Goal: Task Accomplishment & Management: Manage account settings

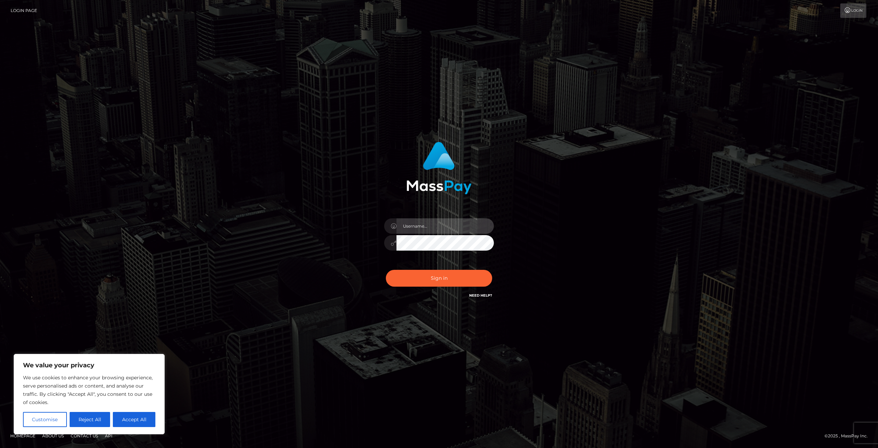
click at [425, 221] on input "text" at bounding box center [445, 225] width 97 height 15
type input "[EMAIL_ADDRESS][DOMAIN_NAME]"
click at [386, 270] on button "Sign in" at bounding box center [439, 278] width 106 height 17
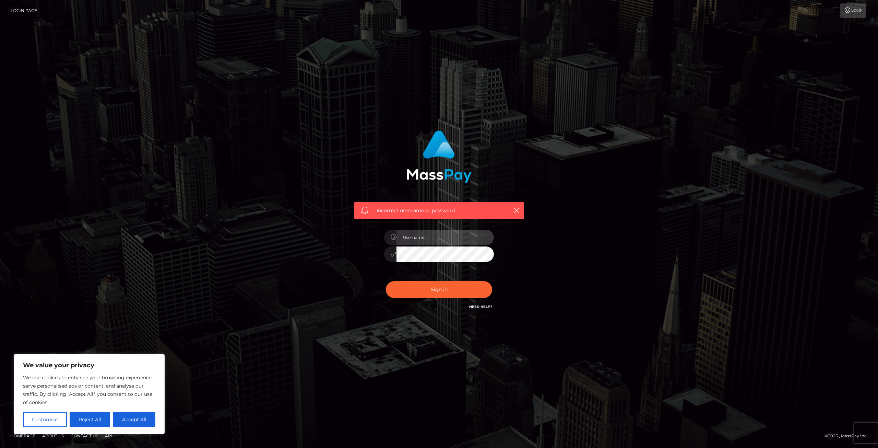
drag, startPoint x: 439, startPoint y: 244, endPoint x: 436, endPoint y: 239, distance: 5.7
click at [439, 245] on input "text" at bounding box center [445, 236] width 97 height 15
click at [435, 236] on input "text" at bounding box center [445, 236] width 97 height 15
type input "[EMAIL_ADDRESS][DOMAIN_NAME]"
click at [386, 281] on button "Sign in" at bounding box center [439, 289] width 106 height 17
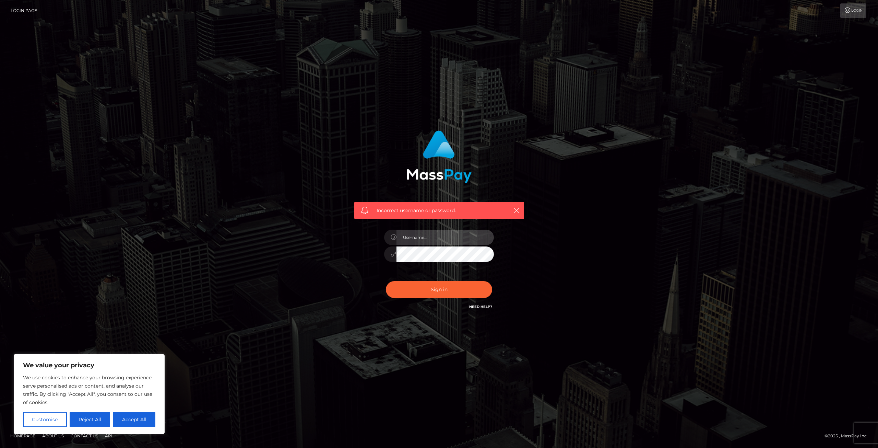
click at [425, 237] on input "text" at bounding box center [445, 236] width 97 height 15
type input "[EMAIL_ADDRESS][DOMAIN_NAME]"
click at [386, 281] on button "Sign in" at bounding box center [439, 289] width 106 height 17
click at [415, 236] on input "text" at bounding box center [445, 236] width 97 height 15
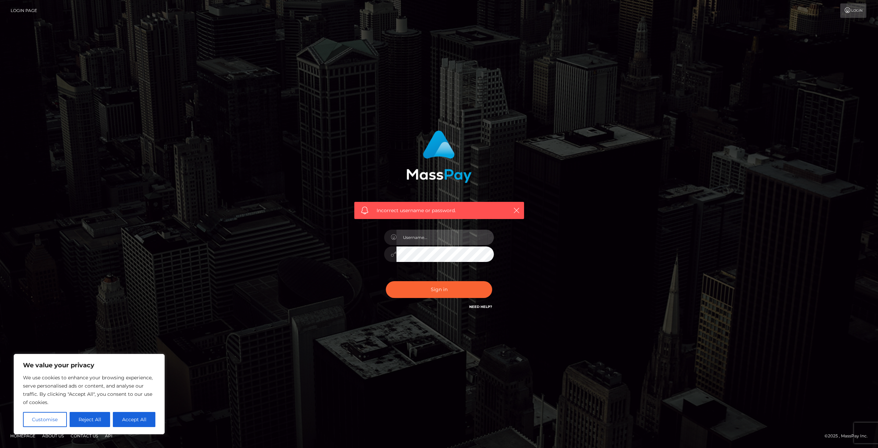
click at [416, 236] on input "text" at bounding box center [445, 236] width 97 height 15
type input "kaylaxhamilton@gmail.com"
click at [386, 281] on button "Sign in" at bounding box center [439, 289] width 106 height 17
click at [436, 234] on input "text" at bounding box center [445, 236] width 97 height 15
type input "[EMAIL_ADDRESS][DOMAIN_NAME]"
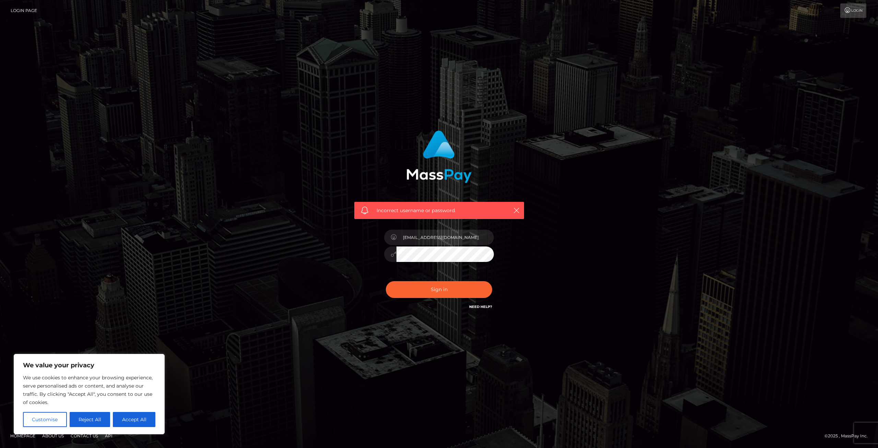
click at [386, 281] on button "Sign in" at bounding box center [439, 289] width 106 height 17
drag, startPoint x: 443, startPoint y: 238, endPoint x: 438, endPoint y: 239, distance: 5.0
click at [439, 239] on input "text" at bounding box center [445, 236] width 97 height 15
type input "[EMAIL_ADDRESS][DOMAIN_NAME]"
click at [386, 281] on button "Sign in" at bounding box center [439, 289] width 106 height 17
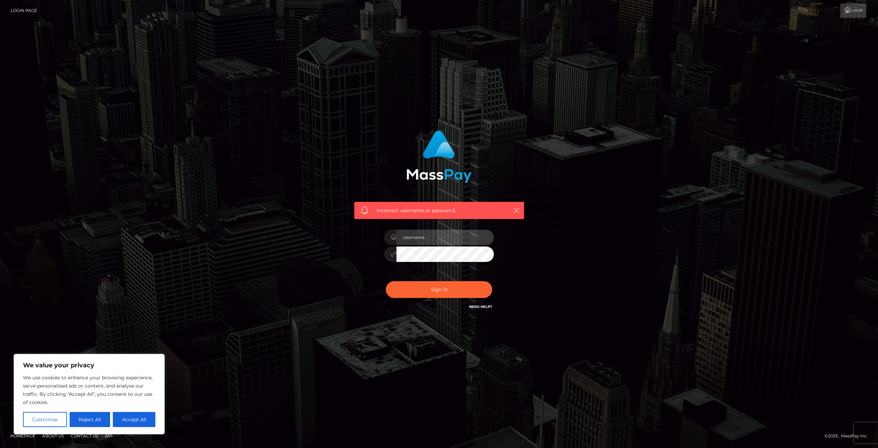
click at [440, 239] on input "text" at bounding box center [445, 236] width 97 height 15
type input "[EMAIL_ADDRESS][DOMAIN_NAME]"
click at [394, 252] on icon at bounding box center [394, 253] width 6 height 5
click at [476, 305] on link "Need Help?" at bounding box center [480, 306] width 23 height 4
drag, startPoint x: 565, startPoint y: 305, endPoint x: 561, endPoint y: 306, distance: 4.9
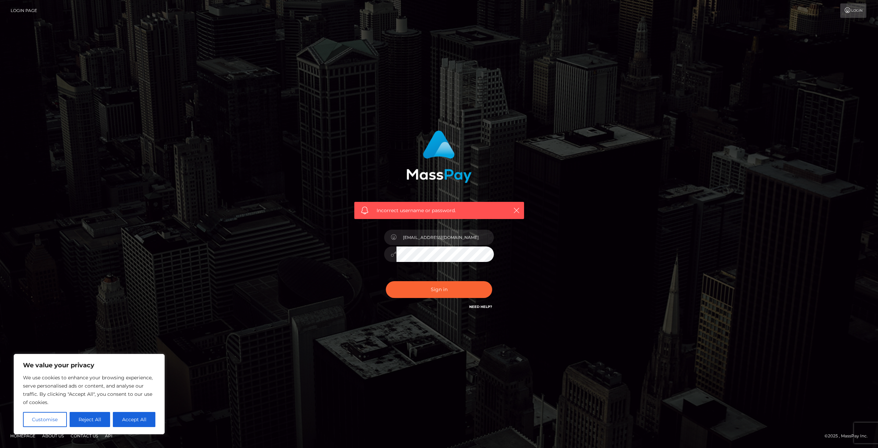
click at [564, 305] on div "Incorrect username or password. missxalexxxia@gmail.com" at bounding box center [439, 223] width 391 height 197
click at [851, 9] on link "Login" at bounding box center [853, 10] width 26 height 14
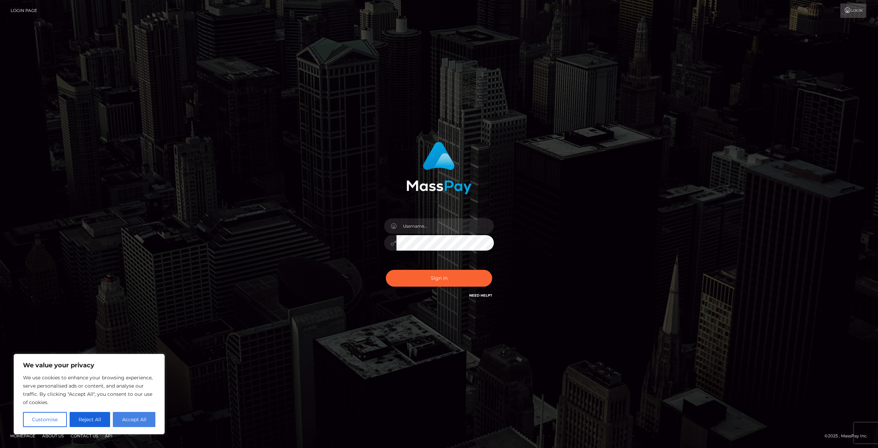
click at [134, 418] on button "Accept All" at bounding box center [134, 419] width 43 height 15
checkbox input "true"
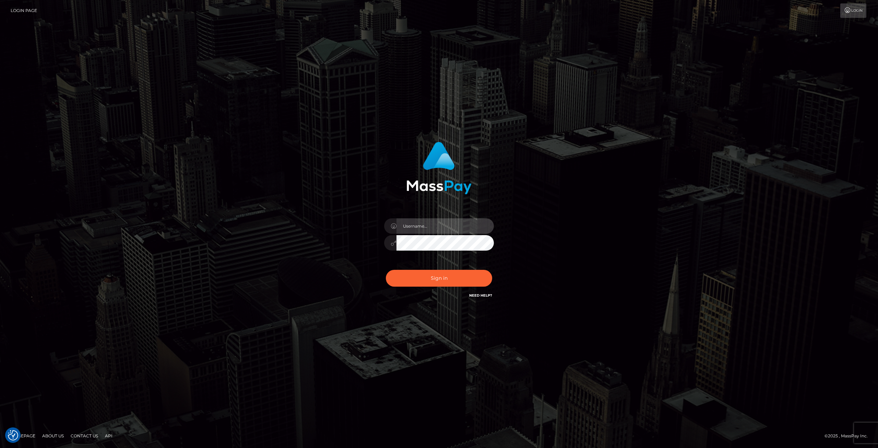
click at [435, 228] on input "text" at bounding box center [445, 225] width 97 height 15
type input "[EMAIL_ADDRESS][DOMAIN_NAME]"
click at [386, 270] on button "Sign in" at bounding box center [439, 278] width 106 height 17
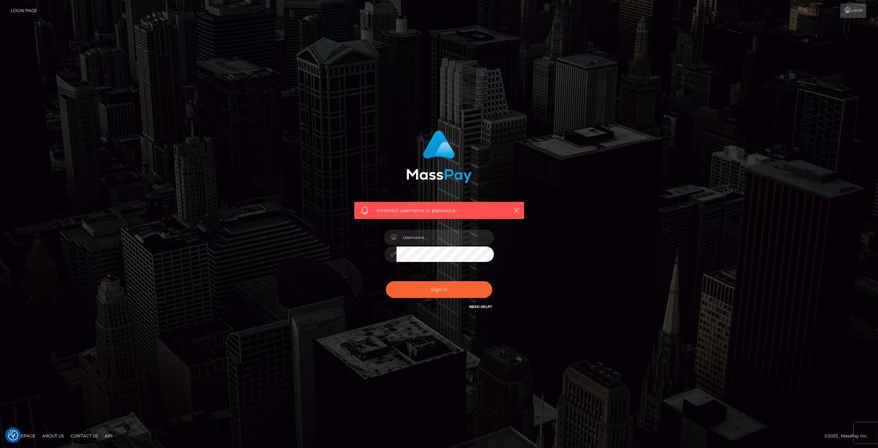
click at [441, 208] on span "Incorrect username or password." at bounding box center [439, 210] width 125 height 7
click at [417, 241] on input "text" at bounding box center [445, 236] width 97 height 15
type input "[EMAIL_ADDRESS][DOMAIN_NAME]"
click at [386, 281] on button "Sign in" at bounding box center [439, 289] width 106 height 17
click at [410, 239] on input "text" at bounding box center [445, 236] width 97 height 15
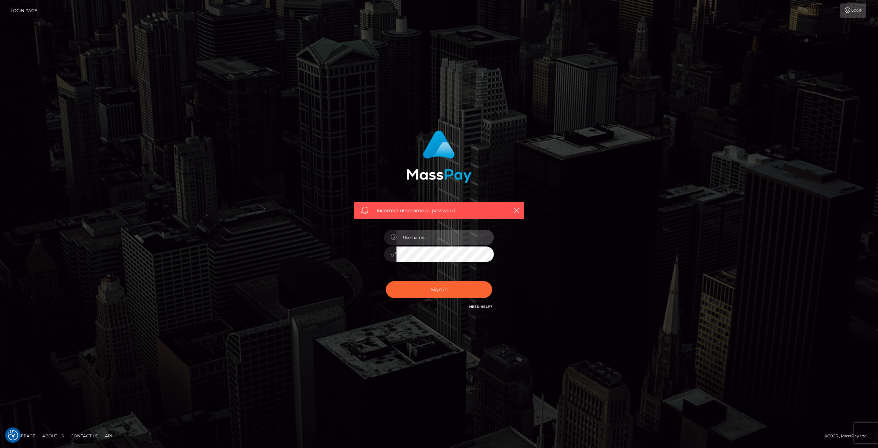
type input "[EMAIL_ADDRESS][DOMAIN_NAME]"
click at [386, 281] on button "Sign in" at bounding box center [439, 289] width 106 height 17
click at [438, 235] on input "text" at bounding box center [445, 236] width 97 height 15
type input "missxalexxxia@gmail.com"
click at [386, 281] on button "Sign in" at bounding box center [439, 289] width 106 height 17
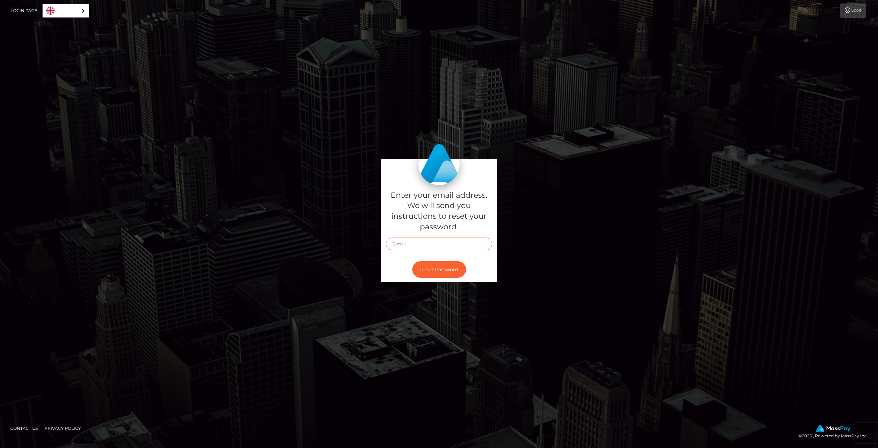
click at [440, 248] on input "text" at bounding box center [439, 243] width 106 height 13
click at [440, 246] on input "text" at bounding box center [439, 243] width 106 height 13
type input "missxalexxxia@gmail.com"
click at [455, 268] on button "Reset Password" at bounding box center [439, 269] width 54 height 17
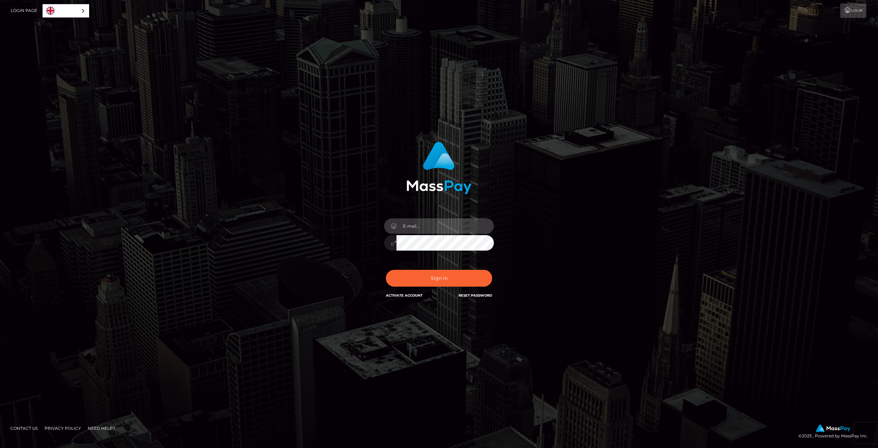
click at [440, 228] on input "email" at bounding box center [445, 225] width 97 height 15
type input "[EMAIL_ADDRESS][DOMAIN_NAME]"
click at [386, 270] on button "Sign in" at bounding box center [439, 278] width 106 height 17
